Goal: Transaction & Acquisition: Purchase product/service

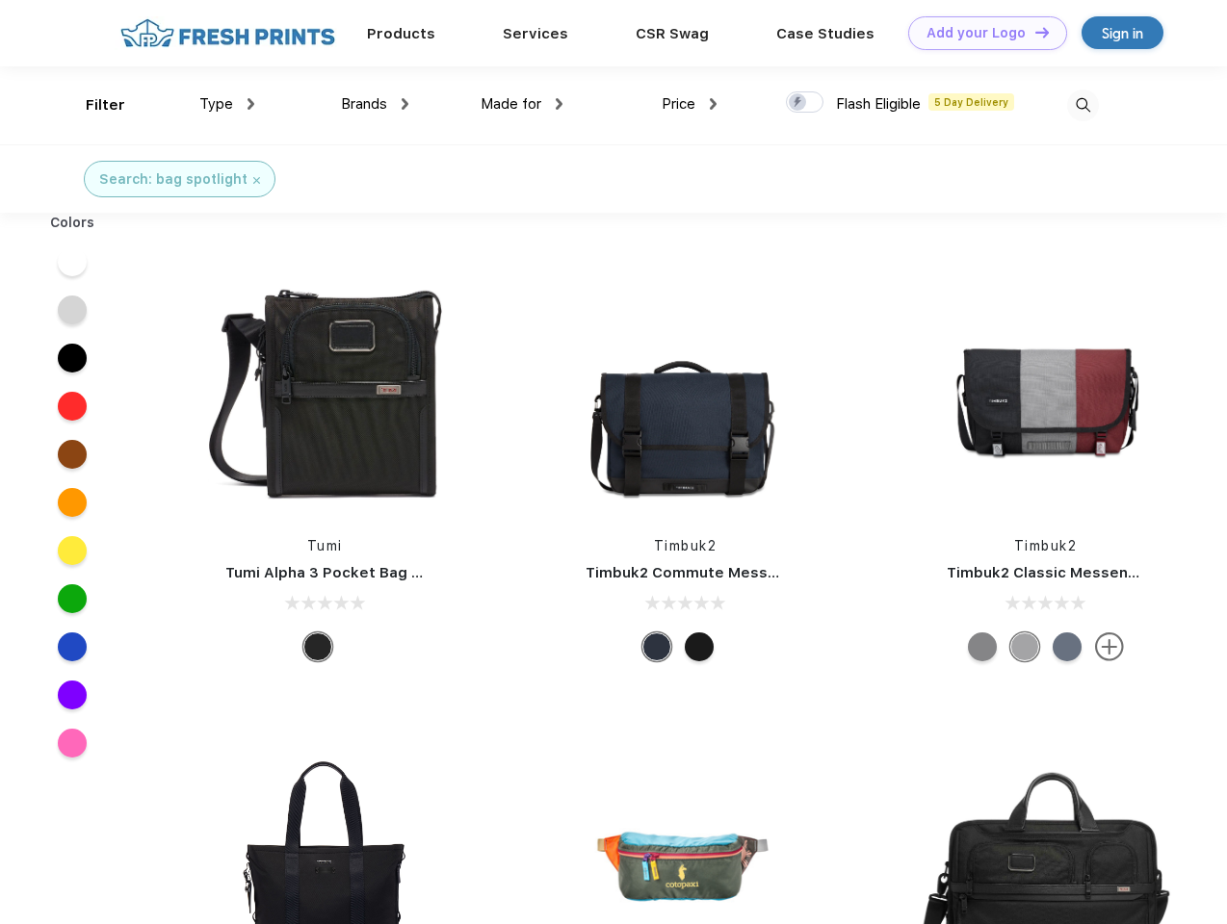
click at [980, 33] on link "Add your Logo Design Tool" at bounding box center [987, 33] width 159 height 34
click at [0, 0] on div "Design Tool" at bounding box center [0, 0] width 0 height 0
click at [1033, 32] on link "Add your Logo Design Tool" at bounding box center [987, 33] width 159 height 34
click at [92, 105] on div "Filter" at bounding box center [105, 105] width 39 height 22
click at [227, 104] on span "Type" at bounding box center [216, 103] width 34 height 17
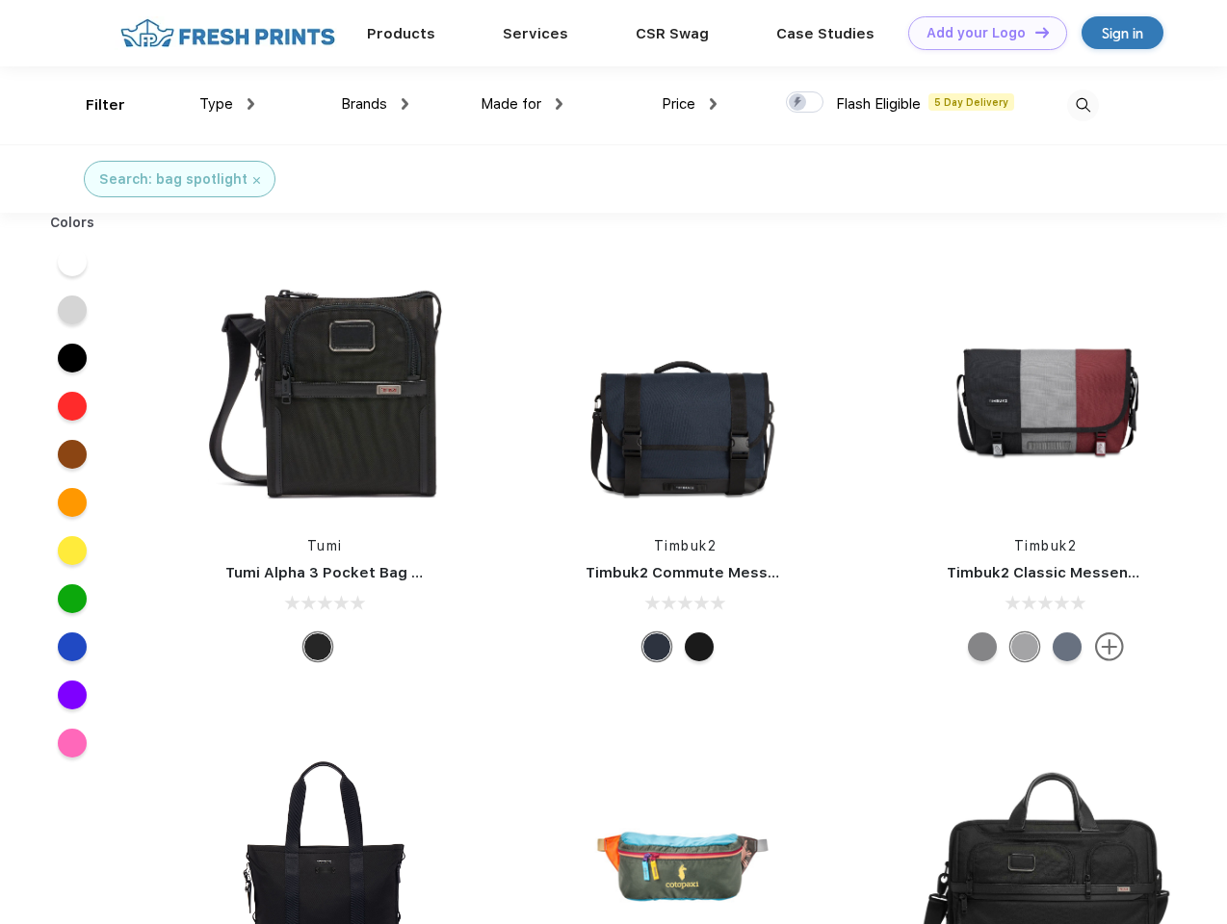
click at [375, 104] on span "Brands" at bounding box center [364, 103] width 46 height 17
click at [522, 104] on span "Made for" at bounding box center [511, 103] width 61 height 17
click at [689, 104] on span "Price" at bounding box center [679, 103] width 34 height 17
click at [805, 103] on div at bounding box center [805, 101] width 38 height 21
click at [798, 103] on input "checkbox" at bounding box center [792, 97] width 13 height 13
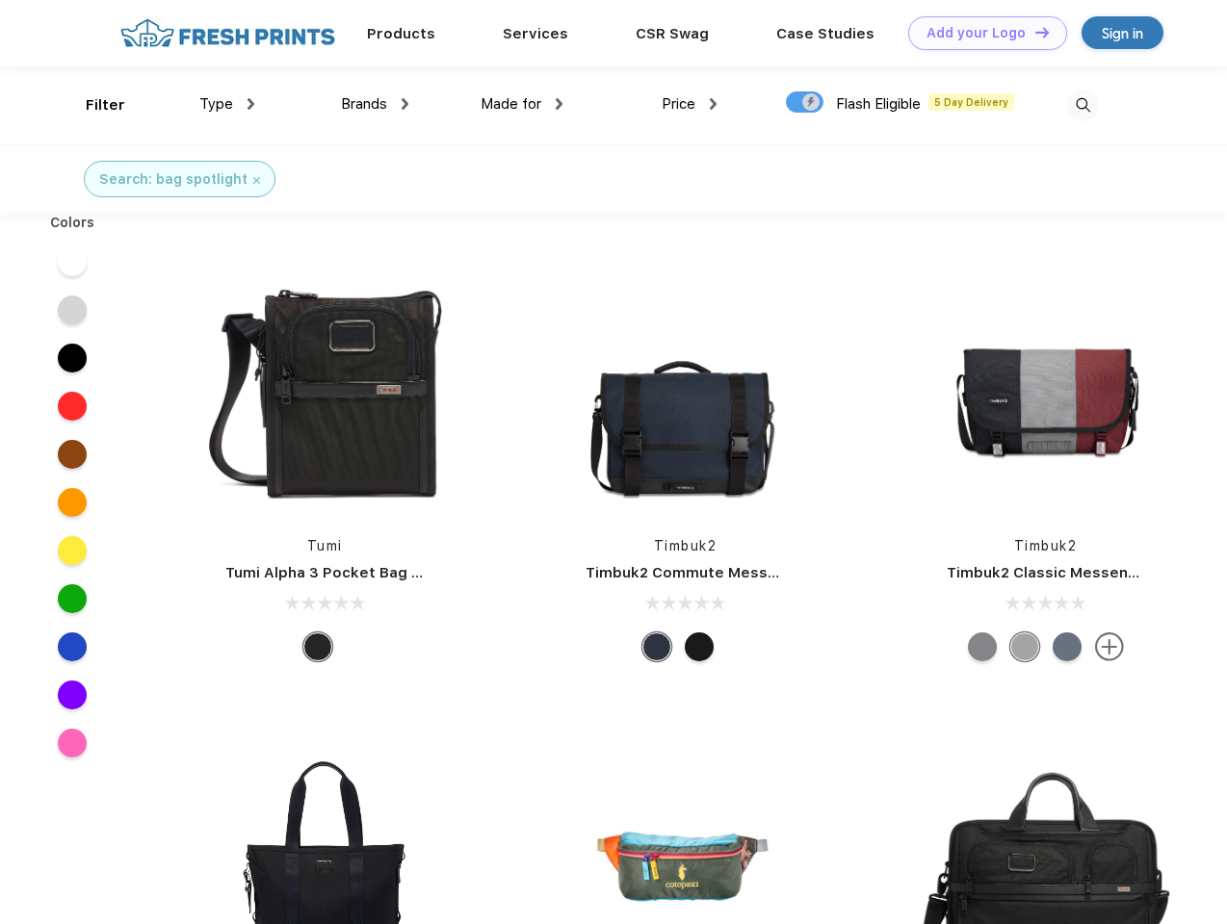
click at [1082, 105] on img at bounding box center [1083, 106] width 32 height 32
